Goal: Complete application form

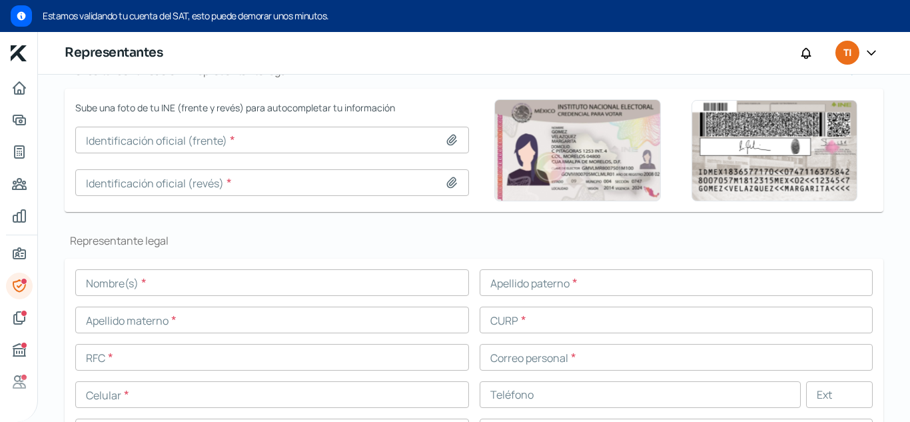
scroll to position [105, 0]
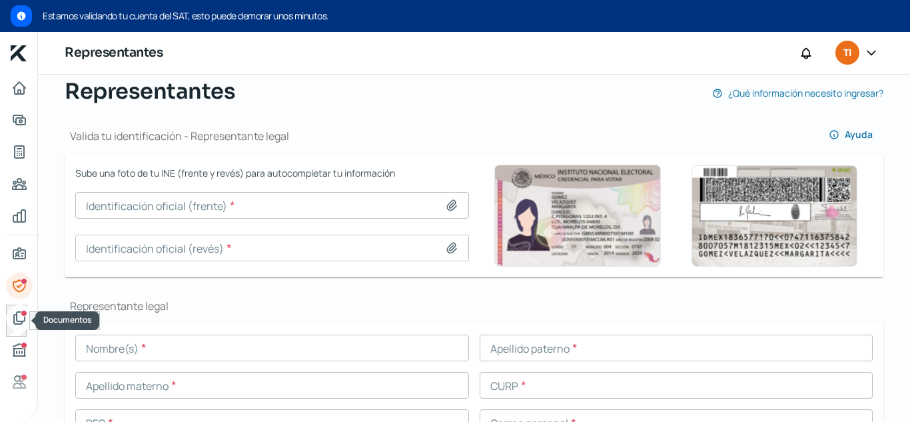
click at [17, 310] on icon "Documentos" at bounding box center [19, 318] width 16 height 16
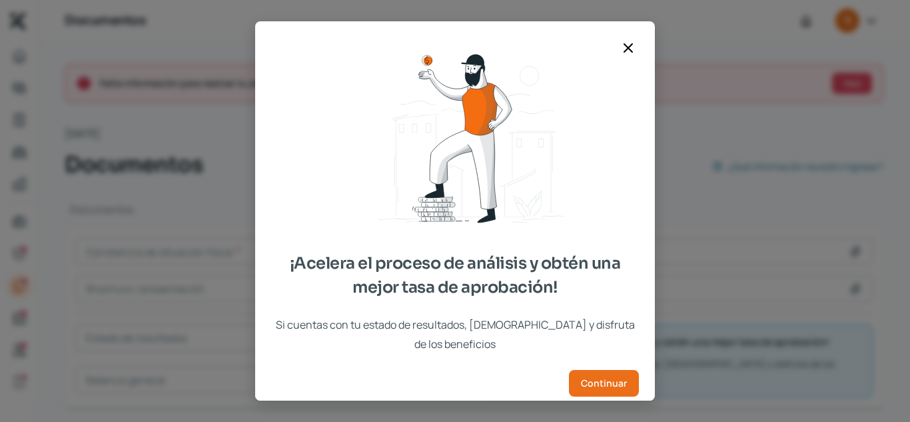
scroll to position [24, 0]
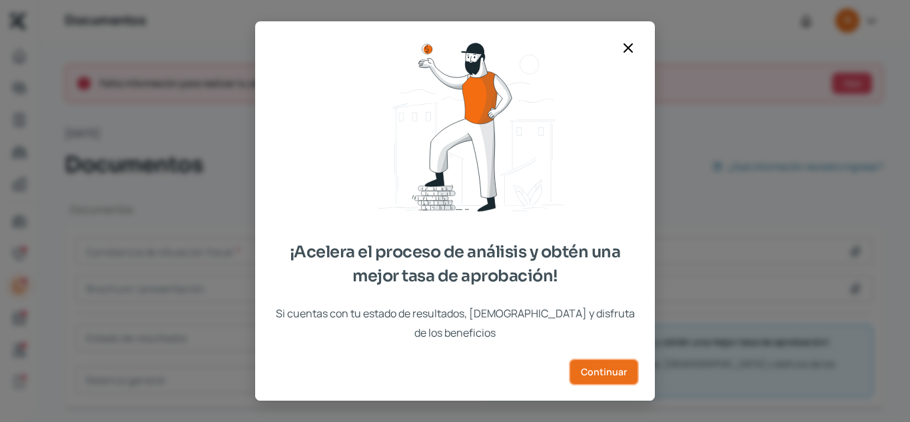
click at [593, 368] on span "Continuar" at bounding box center [604, 371] width 46 height 9
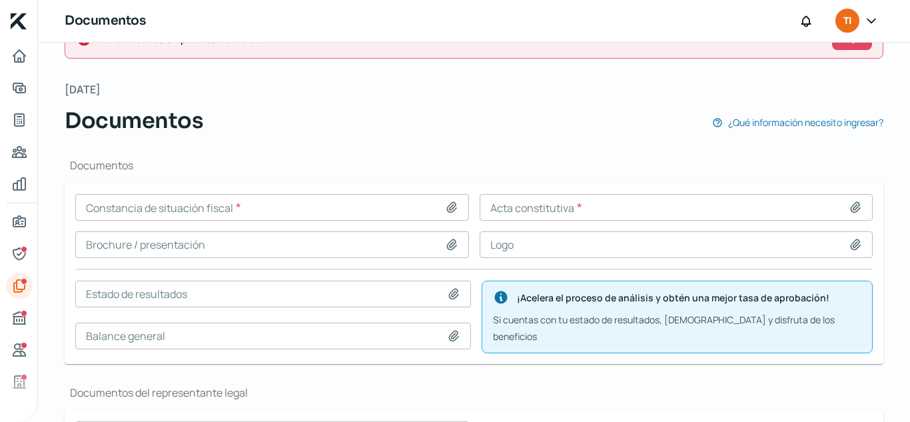
scroll to position [67, 0]
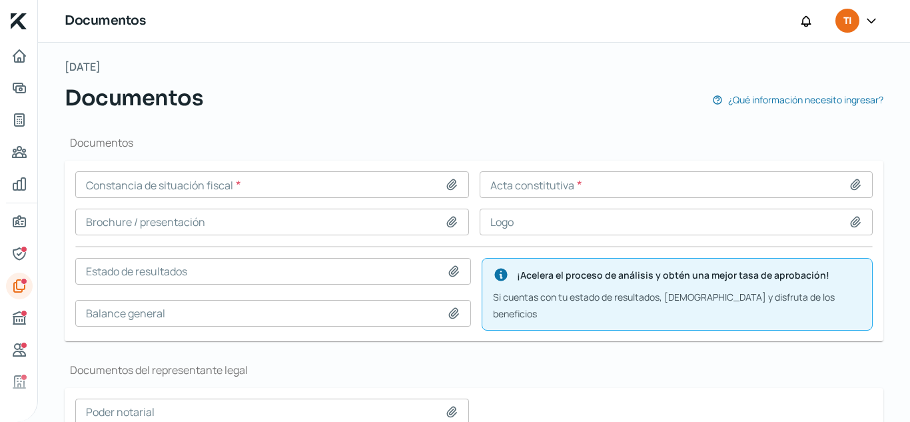
click at [298, 178] on input at bounding box center [272, 184] width 394 height 27
type input "C:\fakepath\TIC CSF [DATE].pdf"
type input "TIC CSF [DATE].pdf"
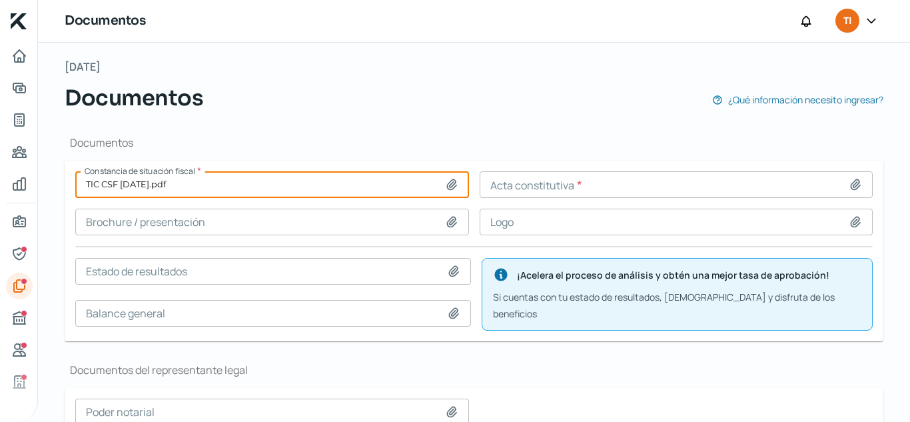
click at [640, 182] on input at bounding box center [677, 184] width 394 height 27
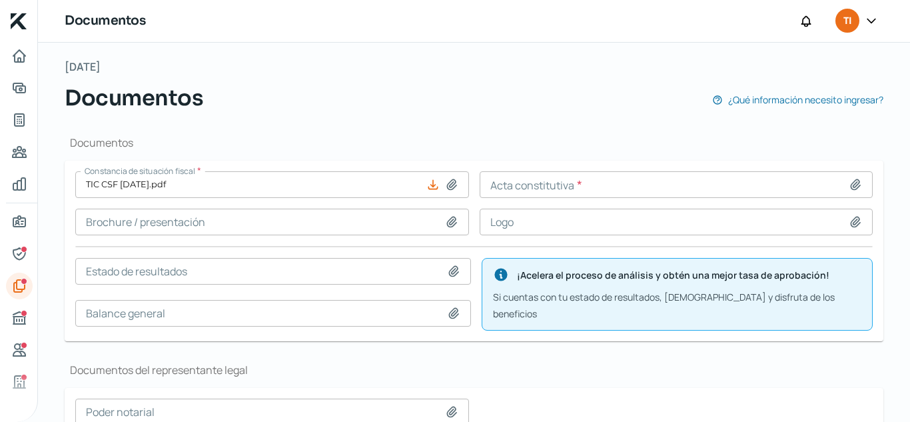
type input "C:\fakepath\Acta Consitutiva_TINC.pdf"
type input "Acta Consitutiva_TINC.pdf"
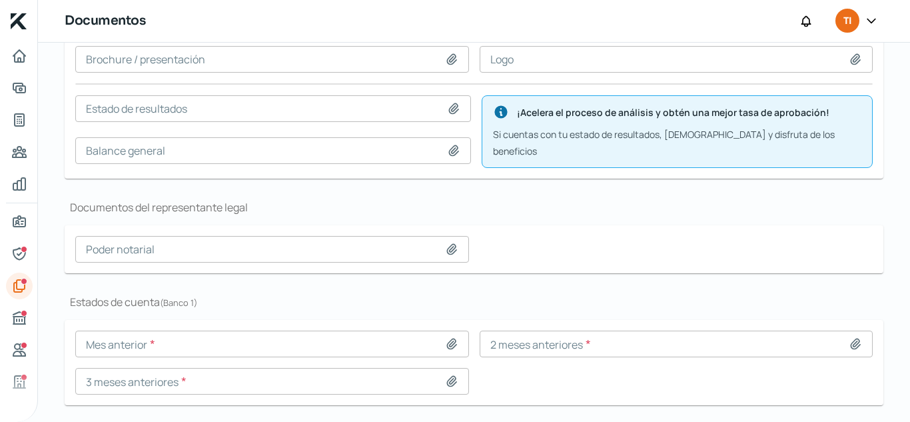
scroll to position [257, 0]
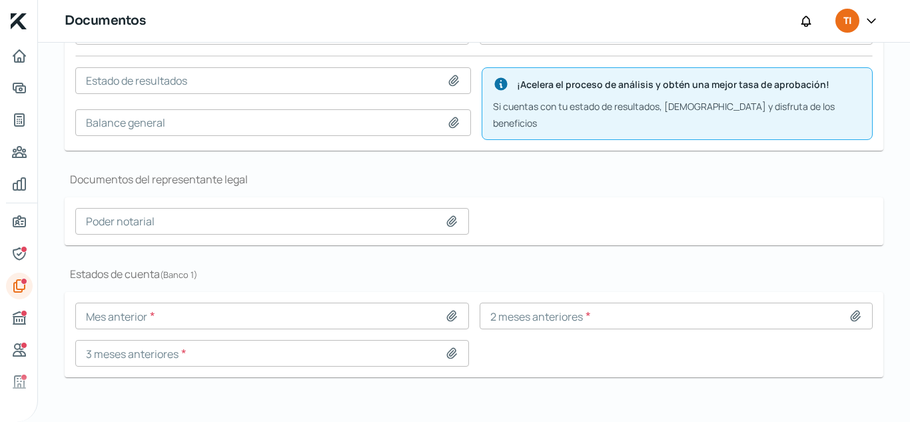
click at [288, 304] on input at bounding box center [272, 315] width 394 height 27
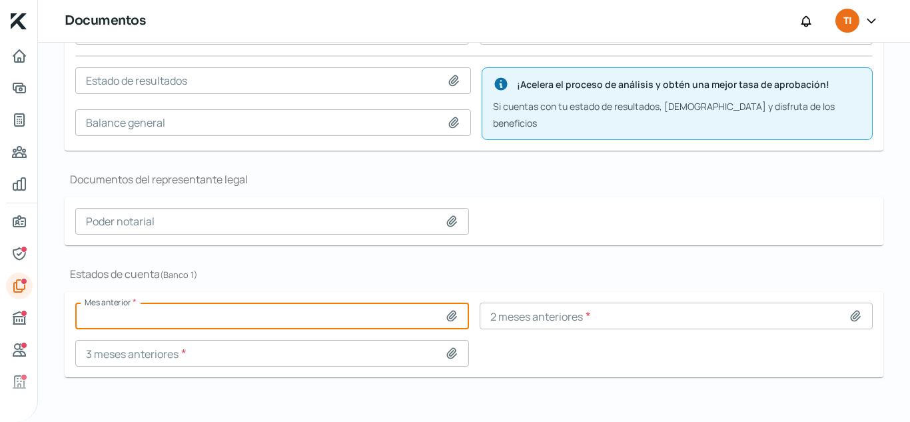
click at [449, 309] on icon at bounding box center [451, 315] width 13 height 13
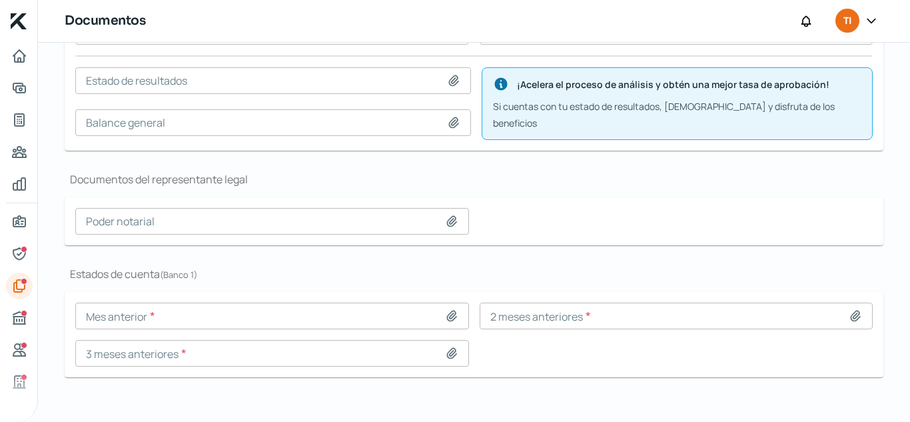
type input "C:\fakepath\TECNOLOGIA EN INGENIERIA CLINICA S.A.P.I. DE C.V._13601272_13601272…"
type input "TECNOLOGIA EN INGENIERIA CLINICA S.A.P.I. DE C.V._13601272_13601272 (17).pdf"
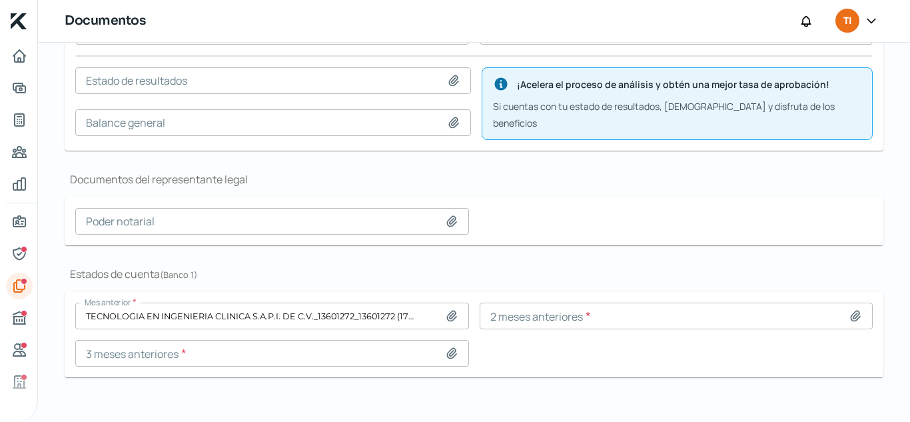
click at [851, 311] on icon at bounding box center [855, 316] width 9 height 10
type input "C:\fakepath\TECNOLOGIA EN INGENIERIA CLINICA S.A.P.I. DE C.V._13601272_13601272…"
type input "TECNOLOGIA EN INGENIERIA CLINICA S.A.P.I. DE C.V._13601272_13601272 (18).pdf"
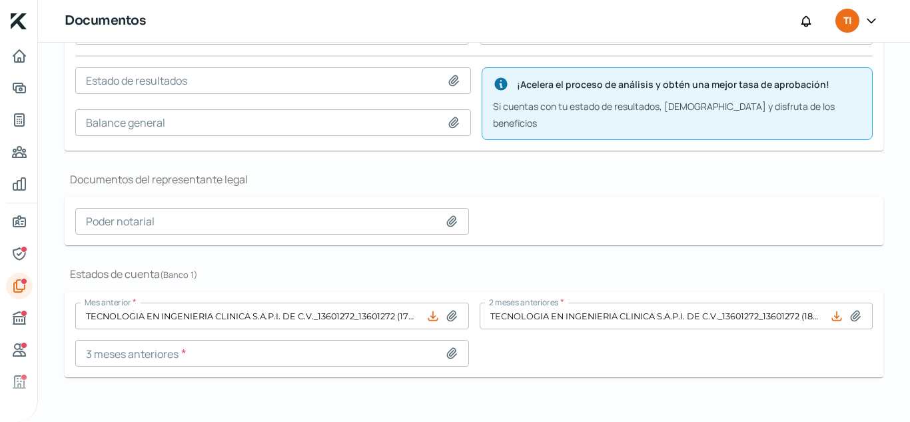
click at [443, 340] on input at bounding box center [272, 353] width 394 height 27
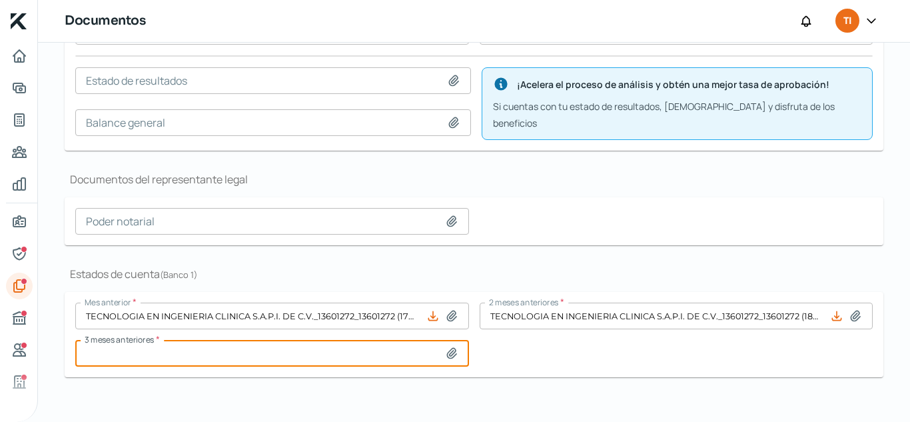
type input "C:\fakepath\TECNOLOGIA EN INGENIERIA CLINICA S.A.P.I. DE C.V._13601272_13601272…"
type input "TECNOLOGIA EN INGENIERIA CLINICA S.A.P.I. DE C.V._13601272_13601272 (19).pdf"
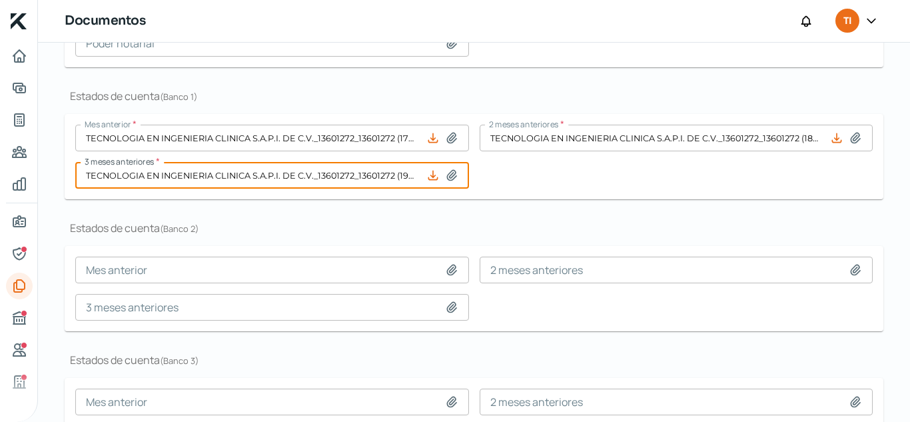
scroll to position [482, 0]
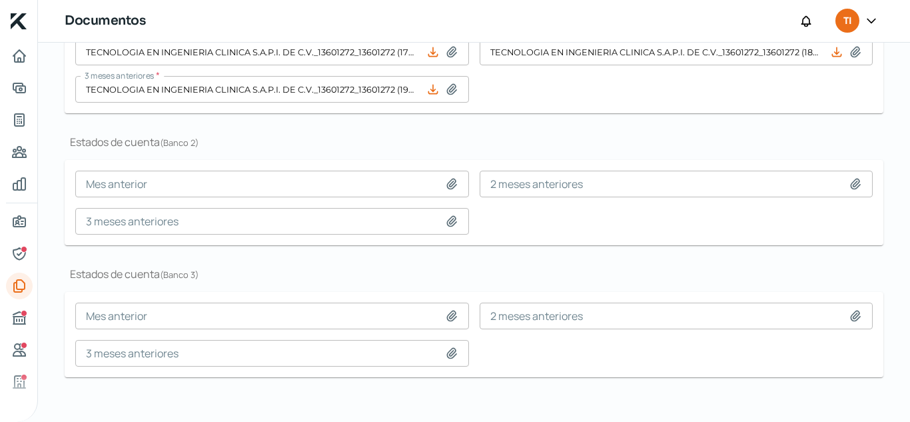
click at [555, 91] on div "Mes anterior * TECNOLOGIA EN INGENIERIA CLINICA S.A.P.I. DE C.V._13601272_13601…" at bounding box center [473, 71] width 797 height 64
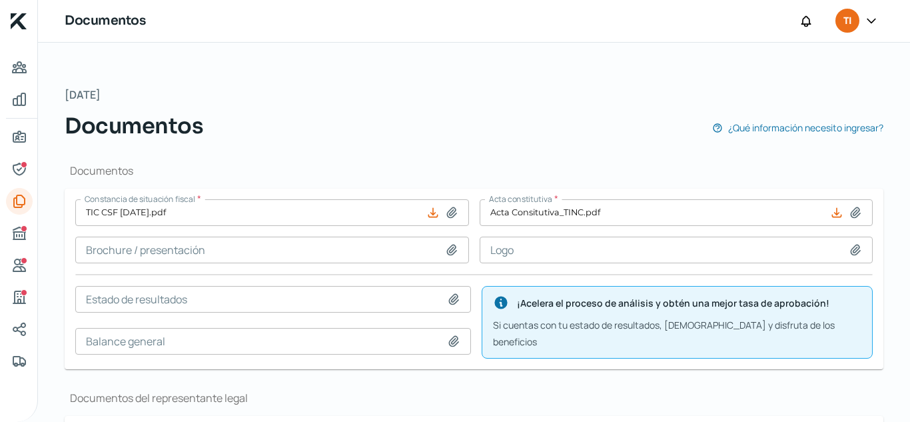
scroll to position [67, 0]
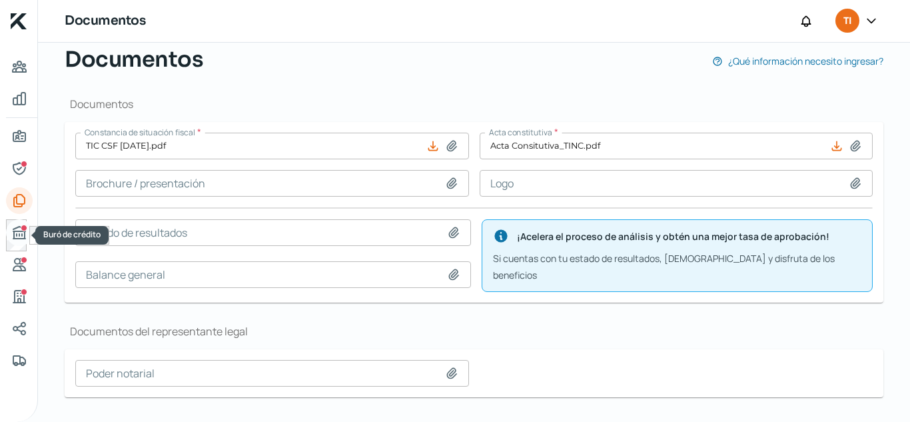
click at [23, 230] on div "Buró de crédito" at bounding box center [24, 227] width 7 height 7
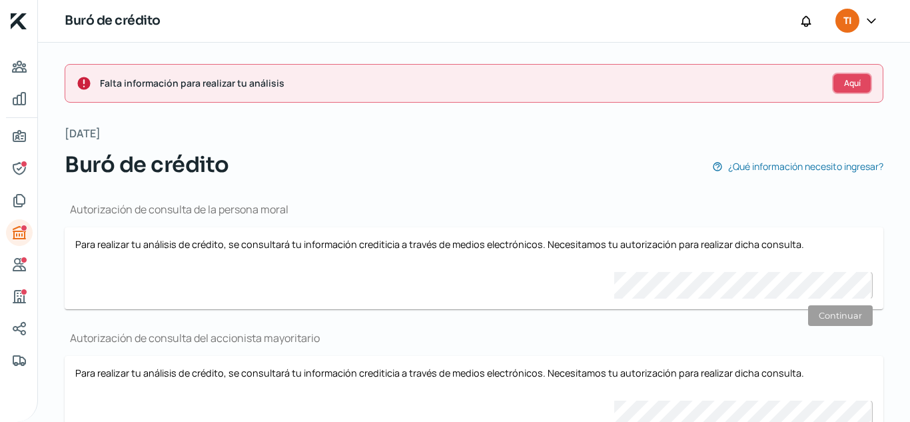
click at [834, 87] on button "Aquí" at bounding box center [852, 83] width 40 height 21
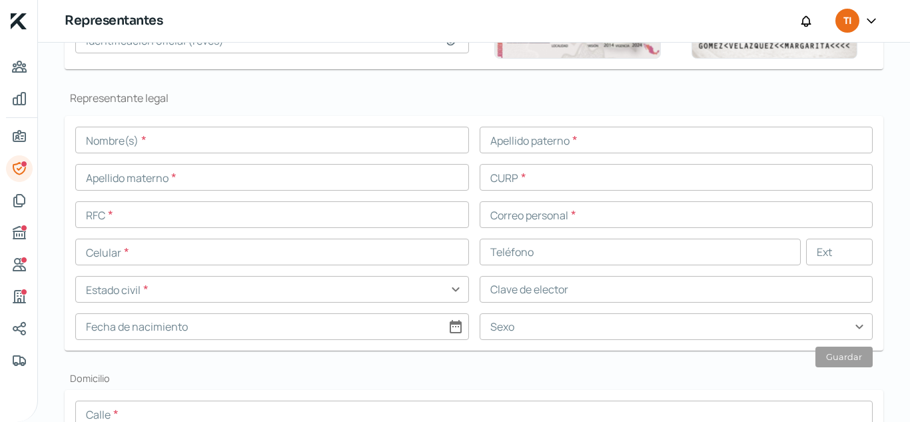
scroll to position [273, 0]
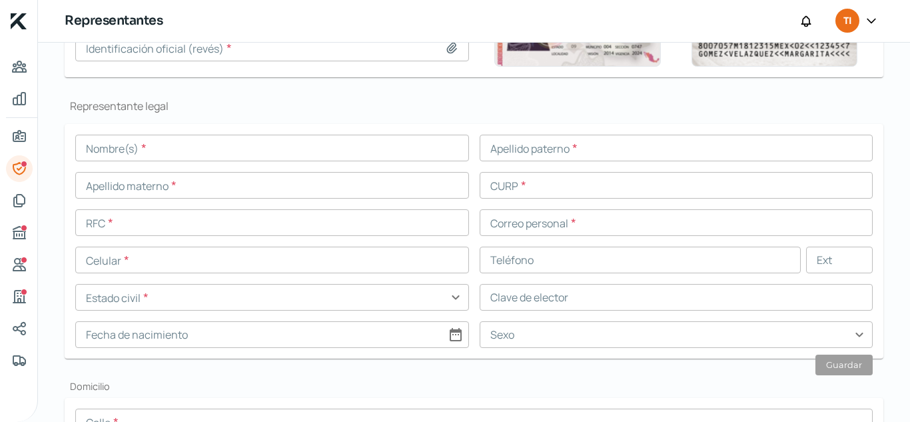
click at [209, 157] on input "text" at bounding box center [272, 148] width 394 height 27
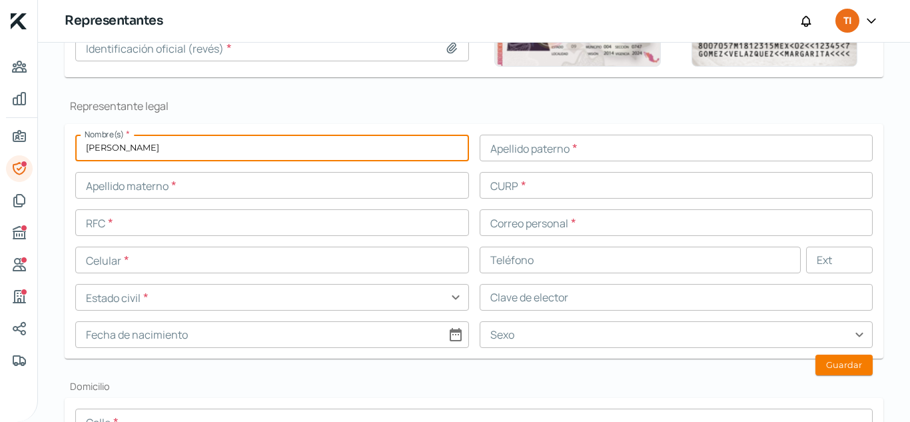
type input "[PERSON_NAME]"
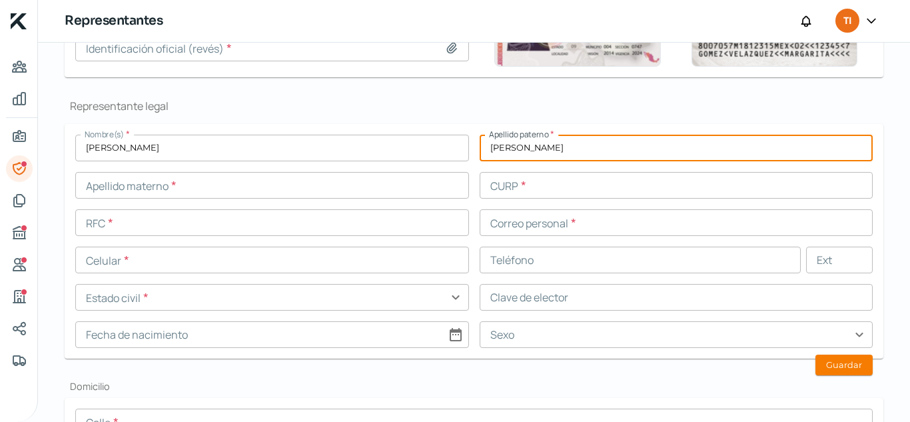
drag, startPoint x: 538, startPoint y: 154, endPoint x: 566, endPoint y: 151, distance: 28.2
click at [566, 151] on input "[PERSON_NAME]" at bounding box center [677, 148] width 394 height 27
type input "[PERSON_NAME]"
click at [290, 177] on input "text" at bounding box center [272, 185] width 394 height 27
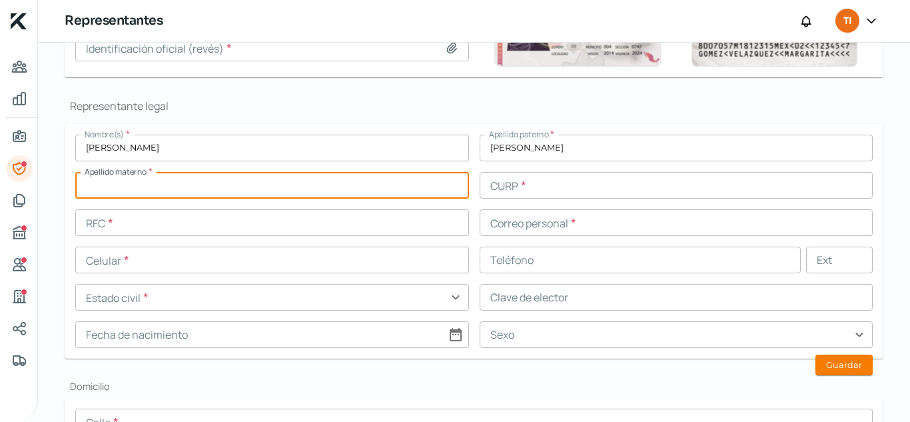
paste input "[PERSON_NAME]"
type input "[PERSON_NAME]"
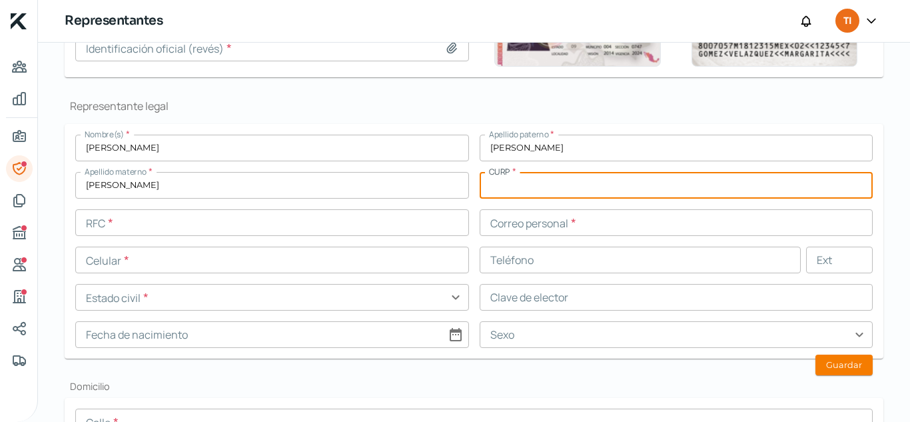
click at [529, 182] on input "text" at bounding box center [677, 185] width 394 height 27
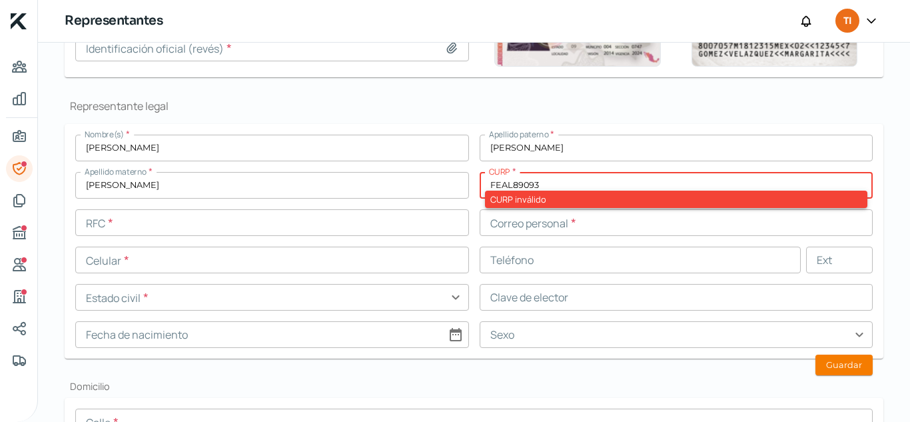
type input "FEAL890930"
drag, startPoint x: 606, startPoint y: 184, endPoint x: 438, endPoint y: 206, distance: 169.3
click at [438, 206] on div "Nombre(s) * [PERSON_NAME] paterno * [PERSON_NAME] materno * [PERSON_NAME] * FEA…" at bounding box center [473, 241] width 797 height 213
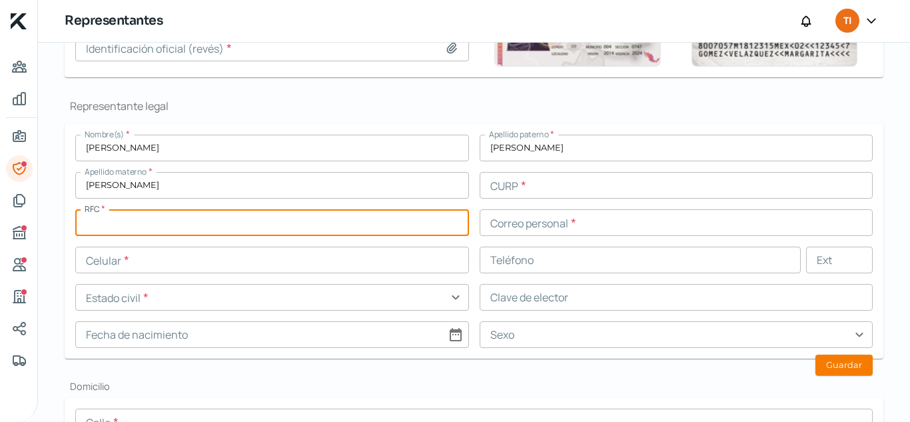
click at [356, 228] on input "text" at bounding box center [272, 222] width 394 height 27
paste input "FEAL890930"
type input "FEAL890930SY3"
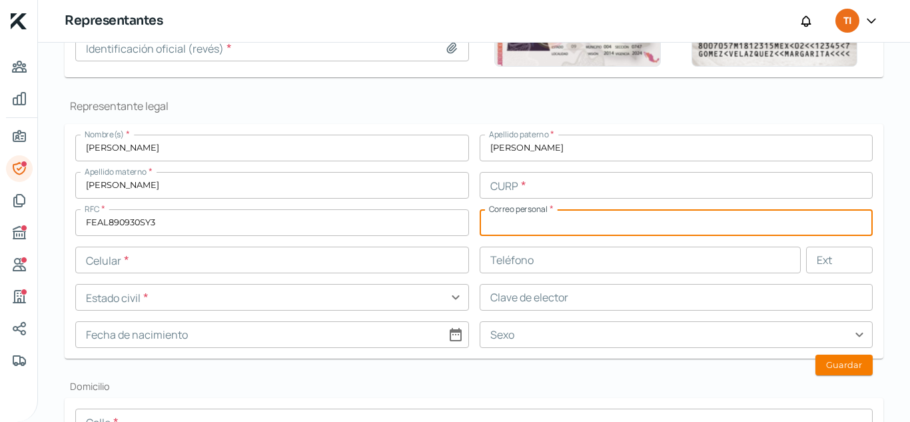
click at [657, 222] on input "text" at bounding box center [677, 222] width 394 height 27
type input "L"
type input "[EMAIL_ADDRESS][DOMAIN_NAME]"
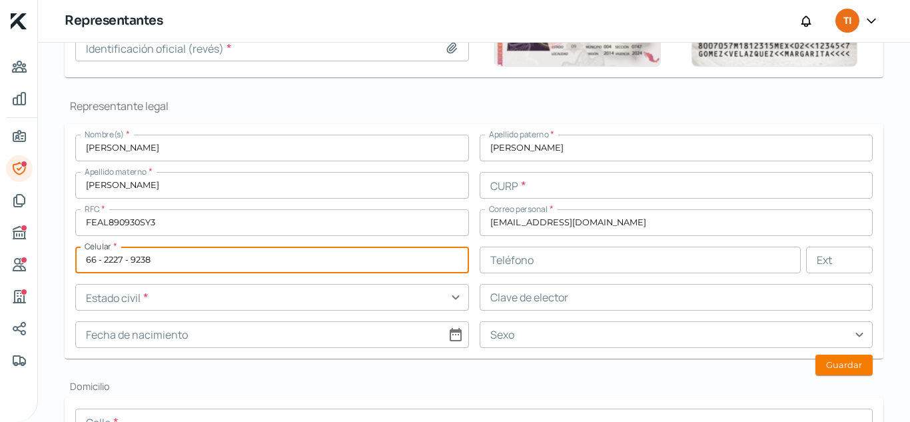
type input "66 - 2227 - 9238"
click at [250, 300] on input "text" at bounding box center [272, 297] width 394 height 27
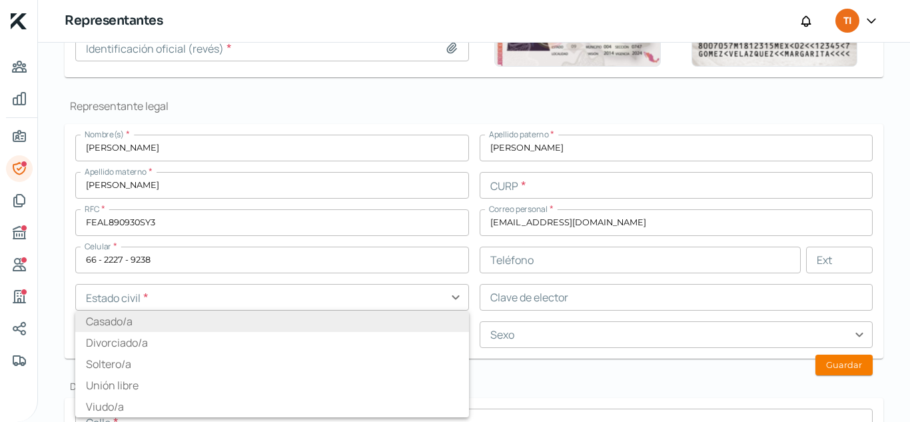
click at [139, 325] on li "Casado/a" at bounding box center [272, 320] width 394 height 21
type input "Casado/a"
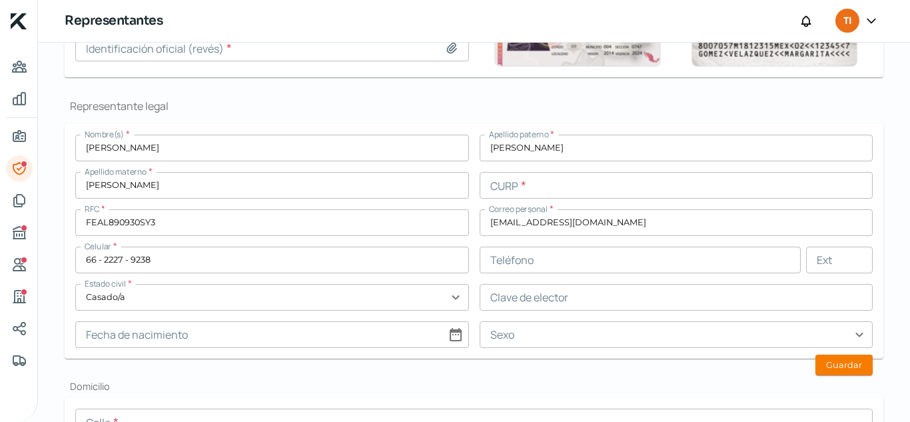
click at [593, 328] on input "text" at bounding box center [677, 334] width 394 height 27
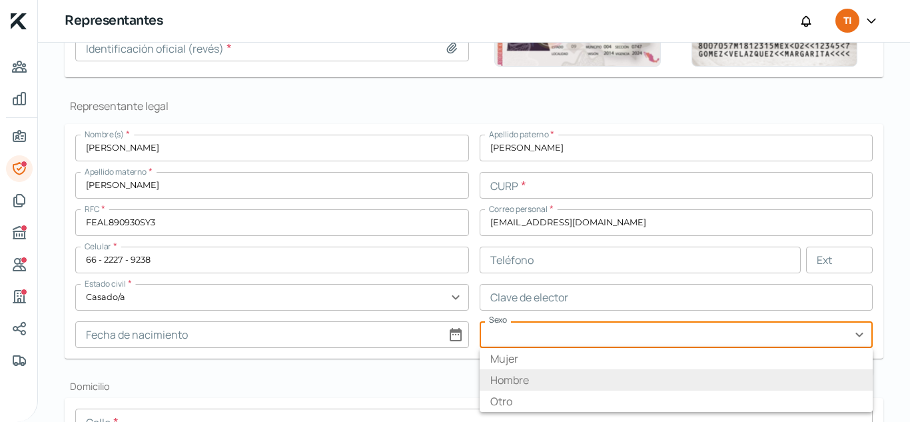
click at [548, 375] on li "Hombre" at bounding box center [677, 379] width 394 height 21
type input "Hombre"
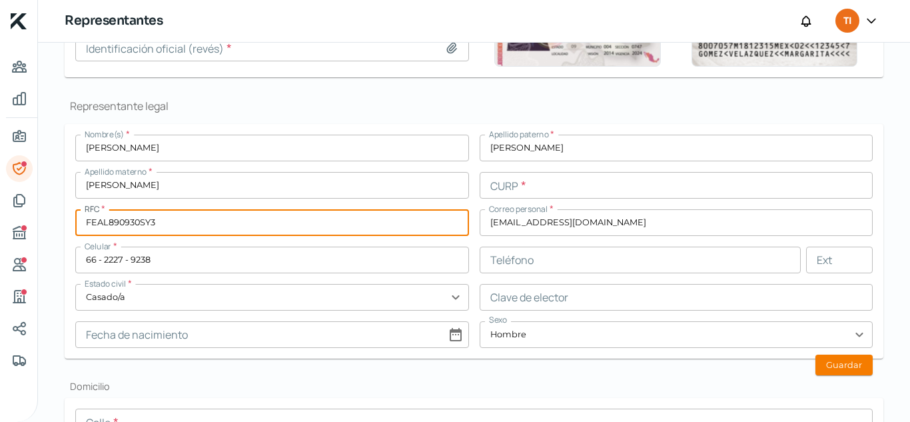
click at [224, 230] on input "FEAL890930SY3" at bounding box center [272, 222] width 394 height 27
click at [587, 179] on input "text" at bounding box center [677, 185] width 394 height 27
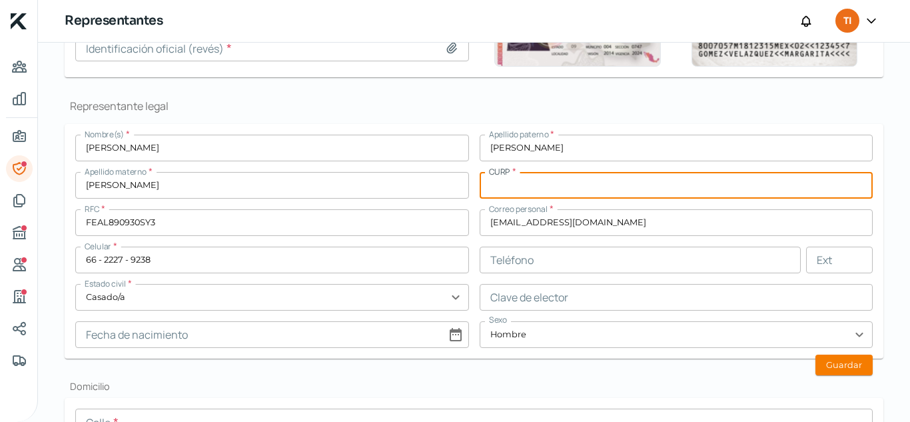
paste input "FEAL890930SY3"
type input "FEAL890930HSRRVS07"
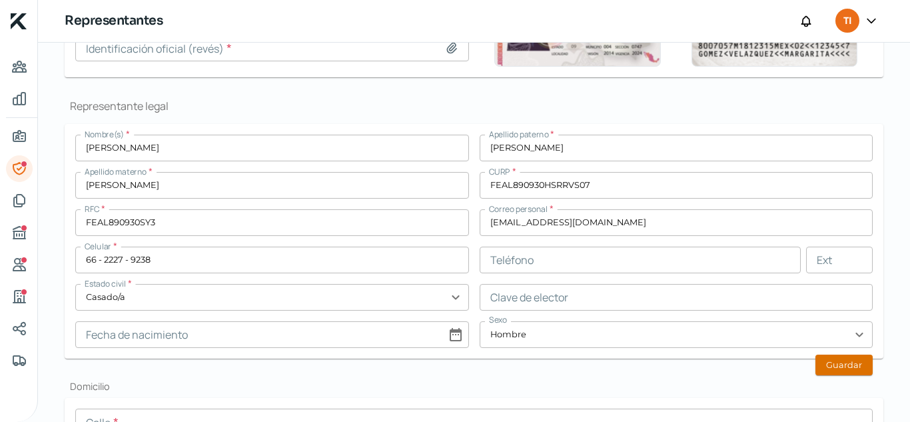
click at [830, 366] on button "Guardar" at bounding box center [843, 364] width 57 height 21
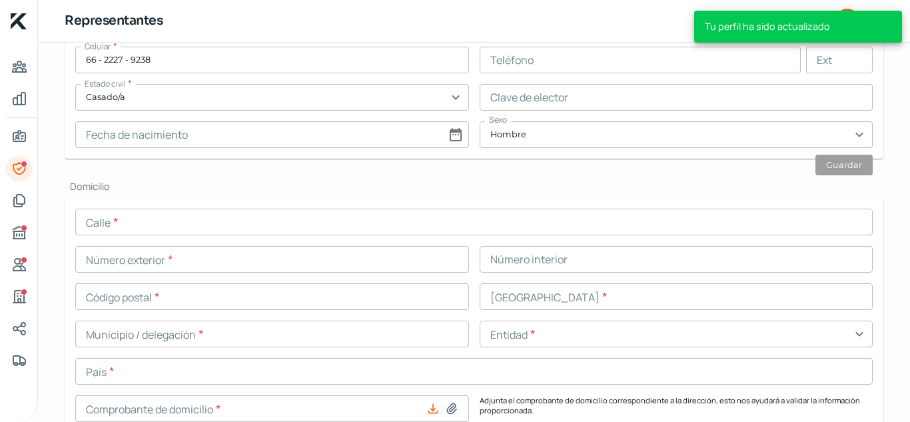
scroll to position [540, 0]
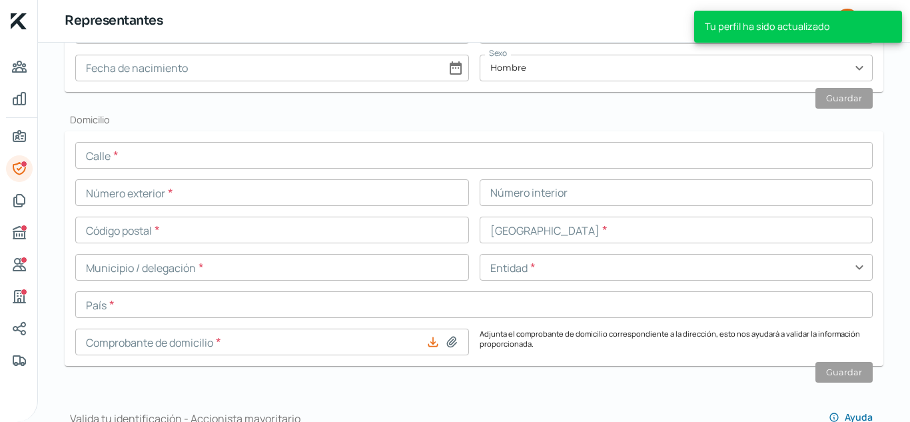
click at [234, 154] on input "text" at bounding box center [473, 155] width 797 height 27
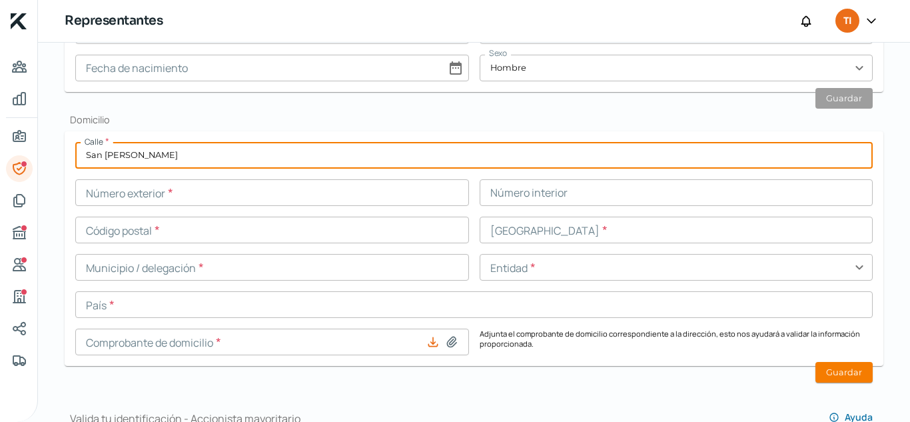
type input "San [PERSON_NAME]"
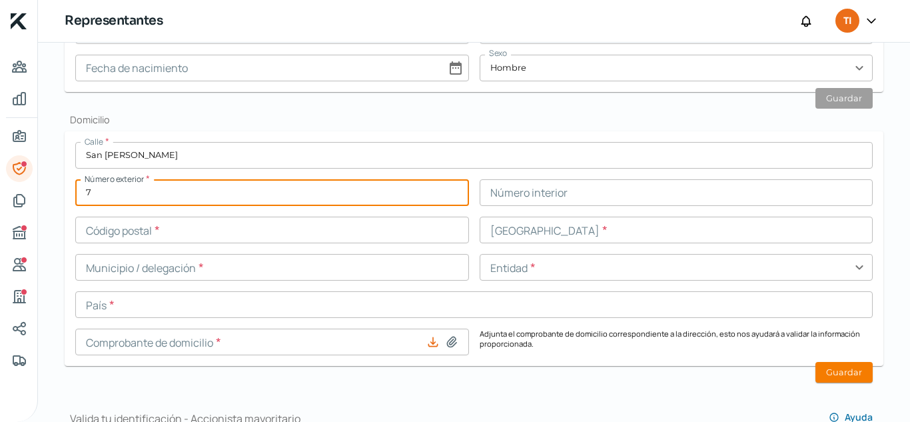
type input "7"
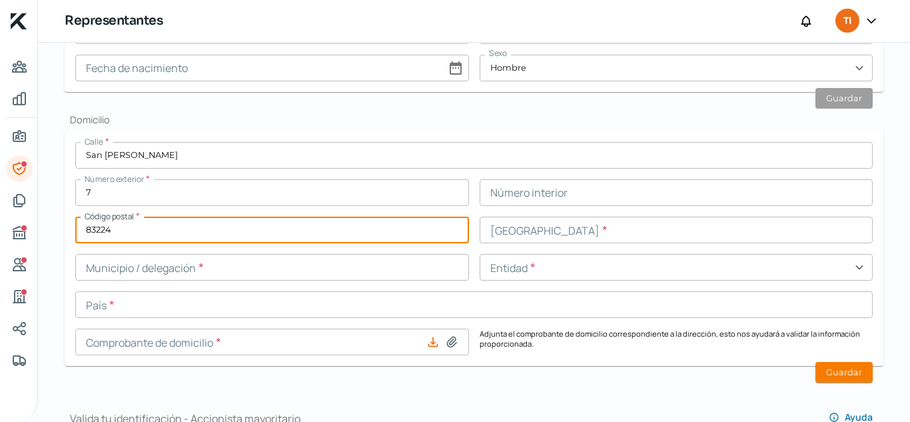
type input "83224"
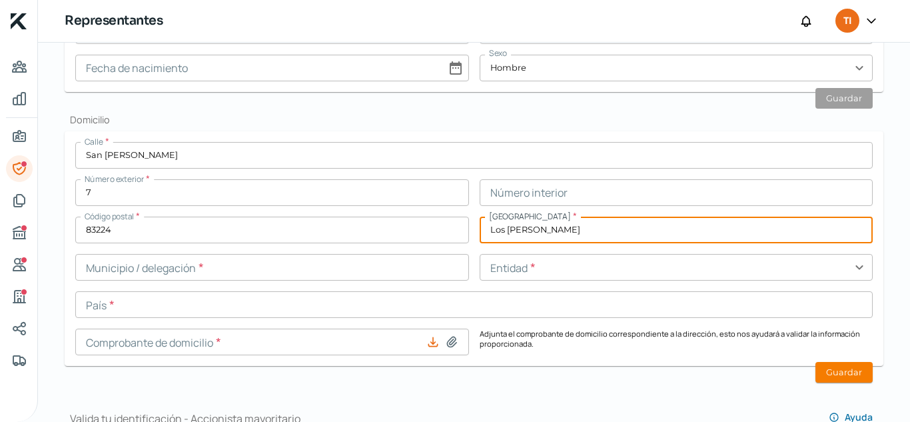
type input "Los [PERSON_NAME]"
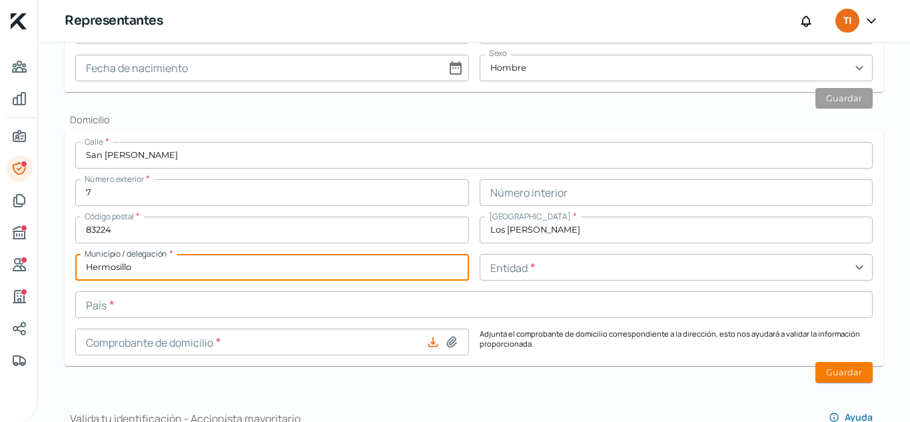
type input "Hermosillo"
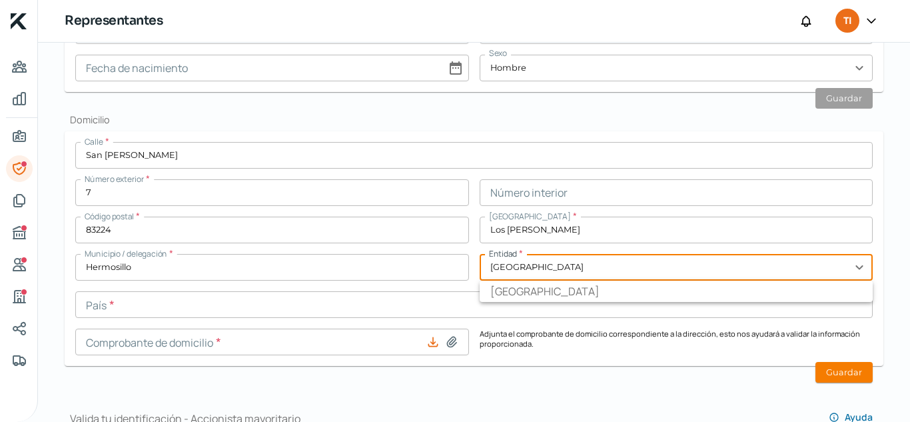
type input "[GEOGRAPHIC_DATA]"
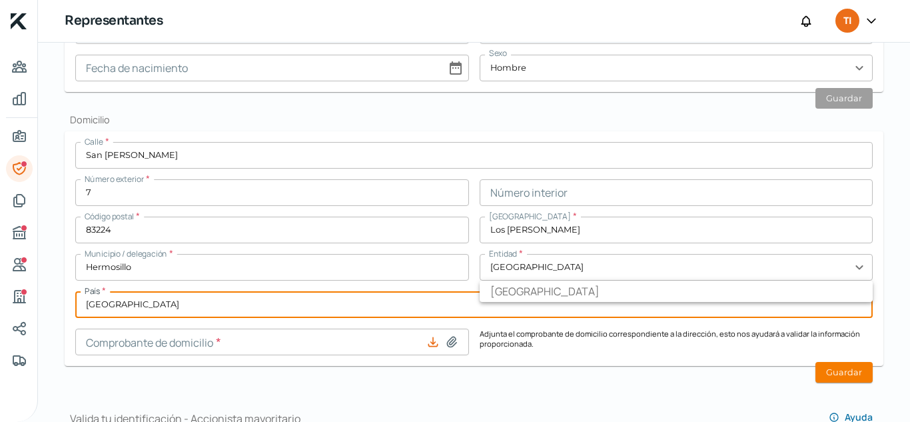
type input "[GEOGRAPHIC_DATA]"
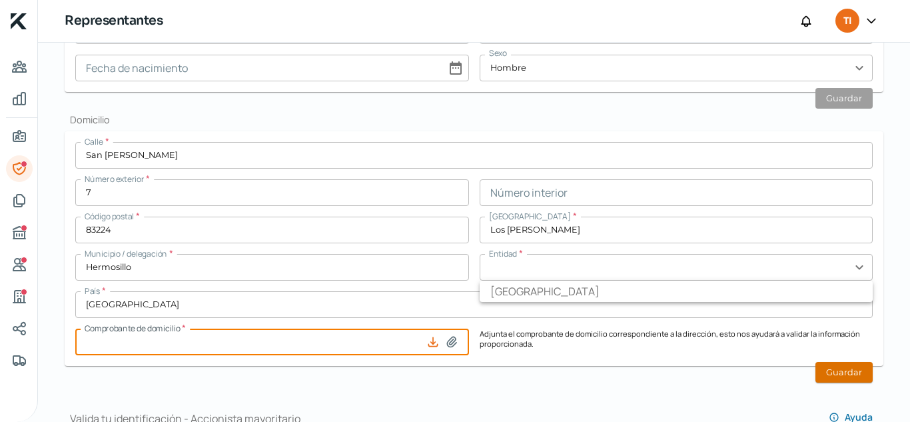
click at [829, 371] on button "Guardar" at bounding box center [843, 372] width 57 height 21
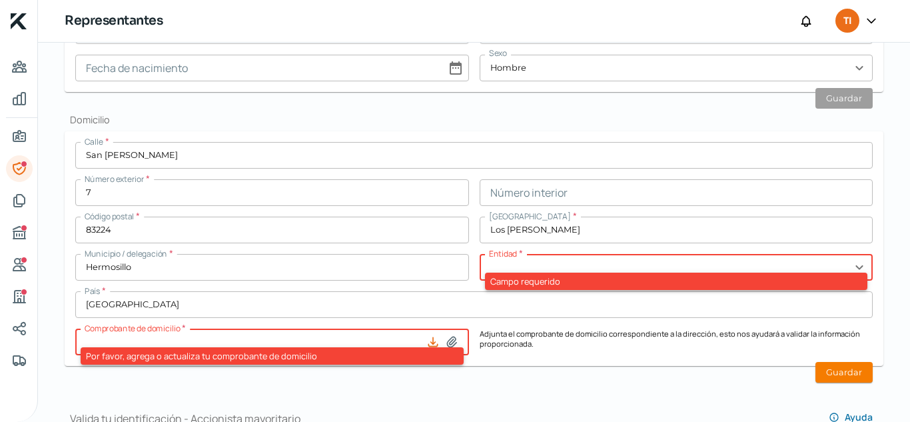
click at [490, 270] on input "text" at bounding box center [677, 267] width 394 height 27
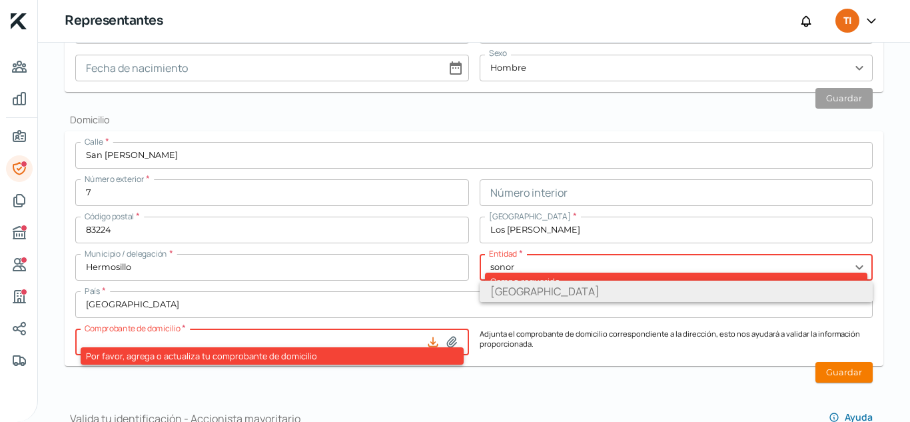
click at [496, 282] on li "[GEOGRAPHIC_DATA]" at bounding box center [677, 290] width 394 height 21
type input "[GEOGRAPHIC_DATA]"
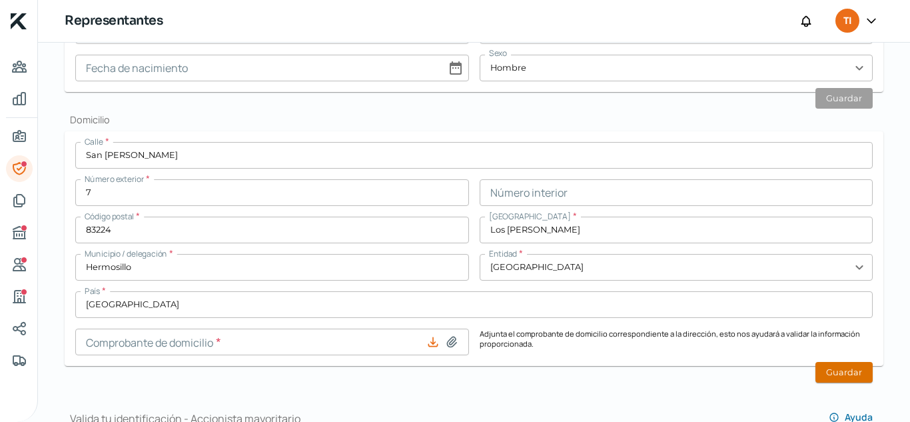
click at [835, 372] on button "Guardar" at bounding box center [843, 372] width 57 height 21
